Goal: Transaction & Acquisition: Book appointment/travel/reservation

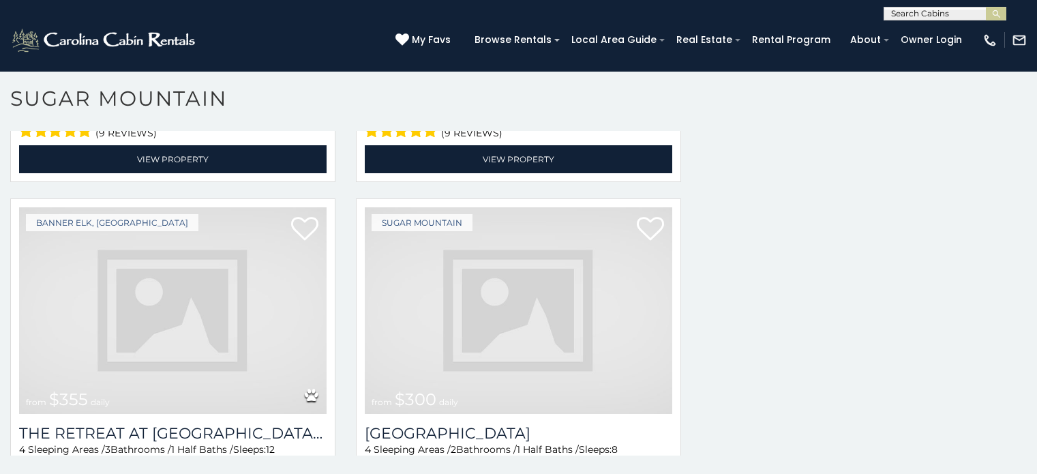
scroll to position [3284, 0]
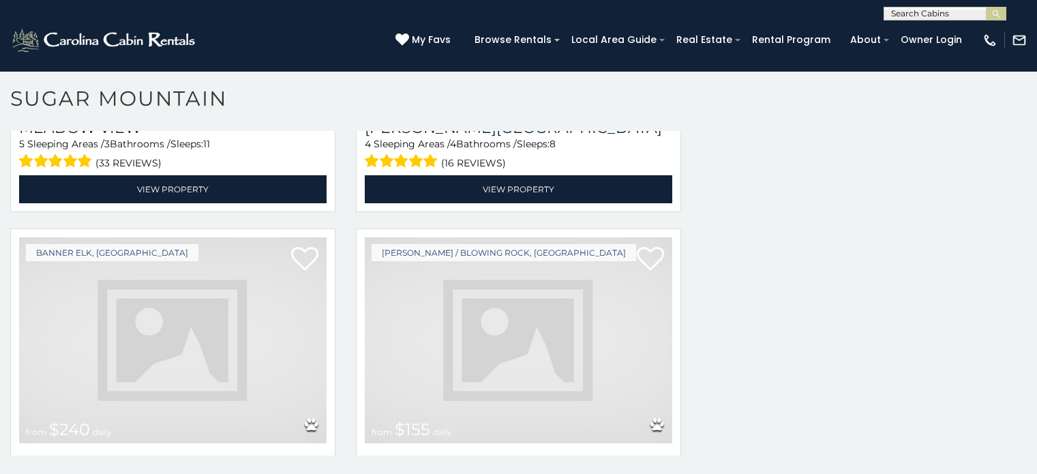
click at [50, 287] on img at bounding box center [173, 340] width 308 height 206
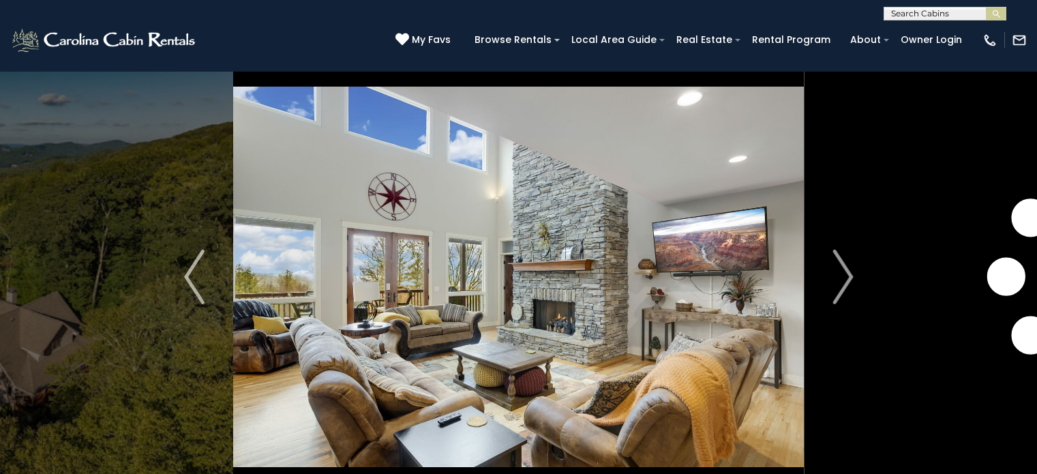
scroll to position [48, 0]
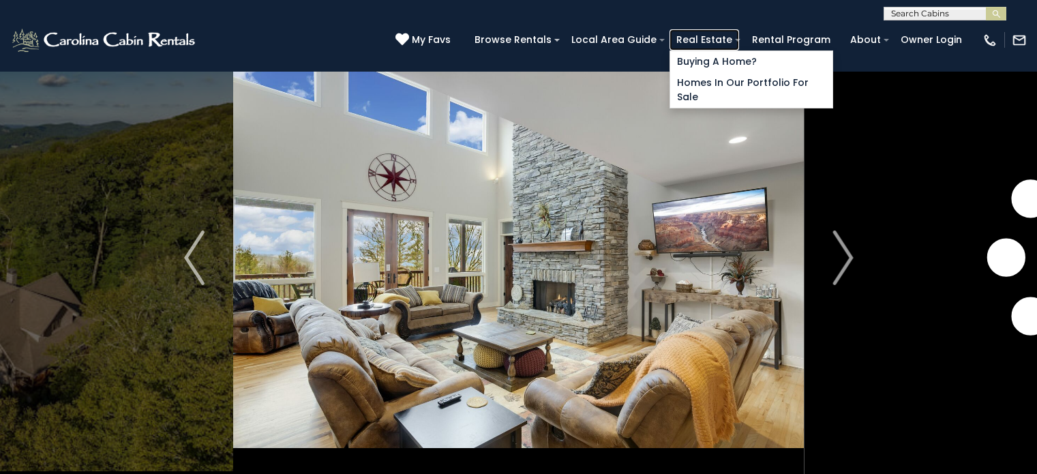
click at [739, 47] on link "Real Estate" at bounding box center [705, 39] width 70 height 21
